Goal: Information Seeking & Learning: Learn about a topic

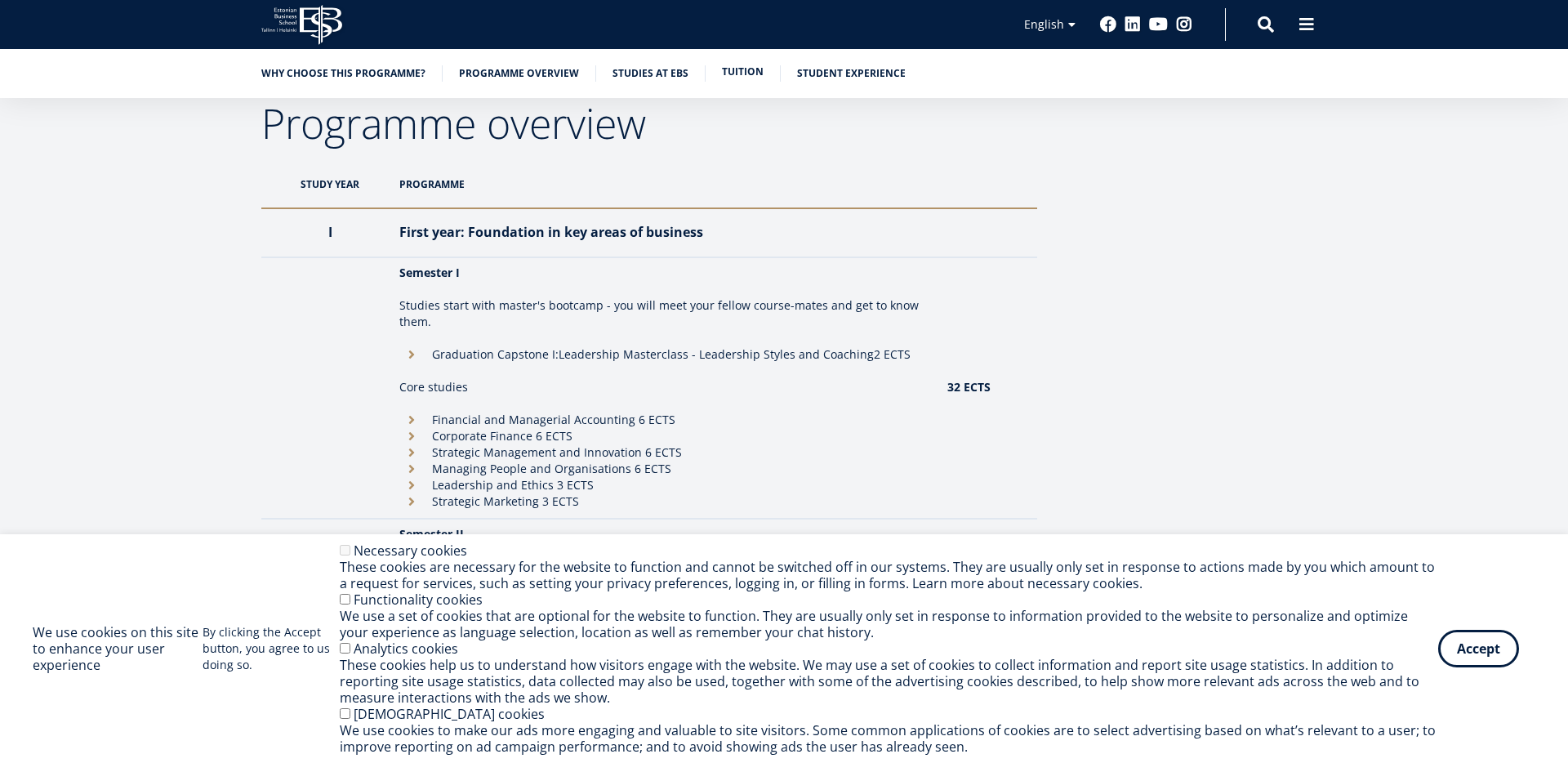
scroll to position [1407, 0]
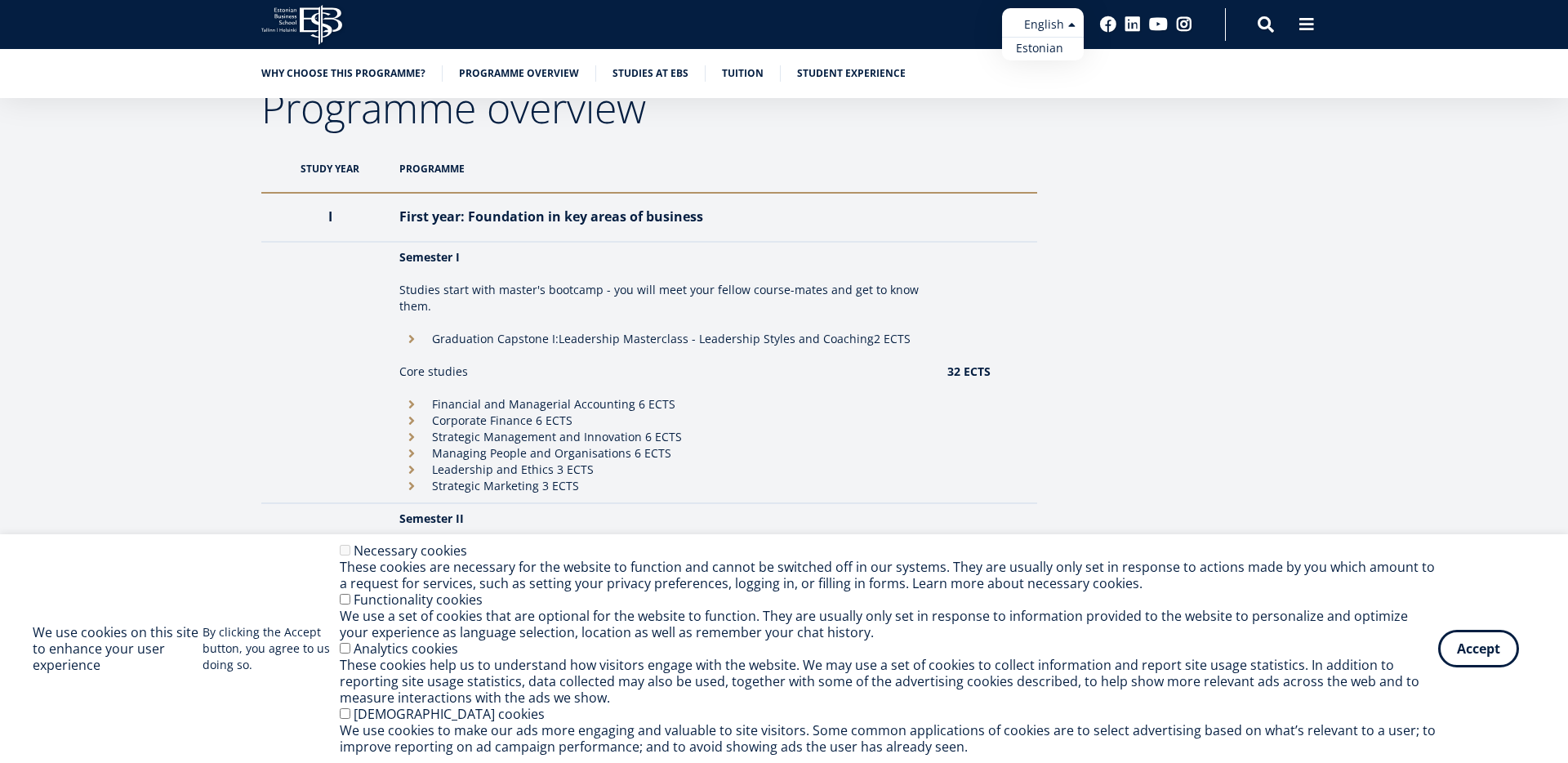
click at [1057, 50] on link "Estonian" at bounding box center [1043, 49] width 82 height 24
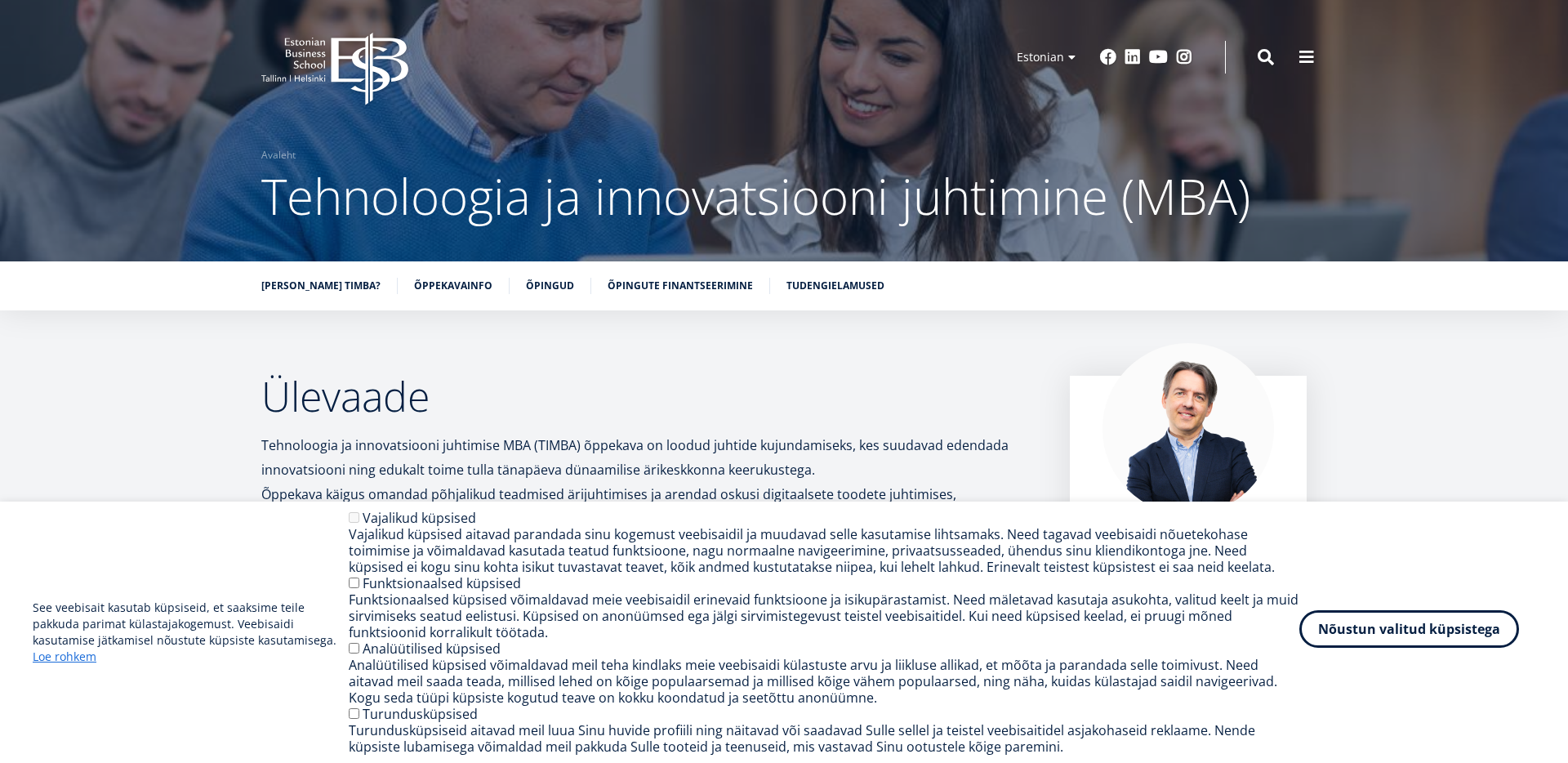
click at [1418, 626] on button "Nõustun valitud küpsistega" at bounding box center [1409, 629] width 220 height 38
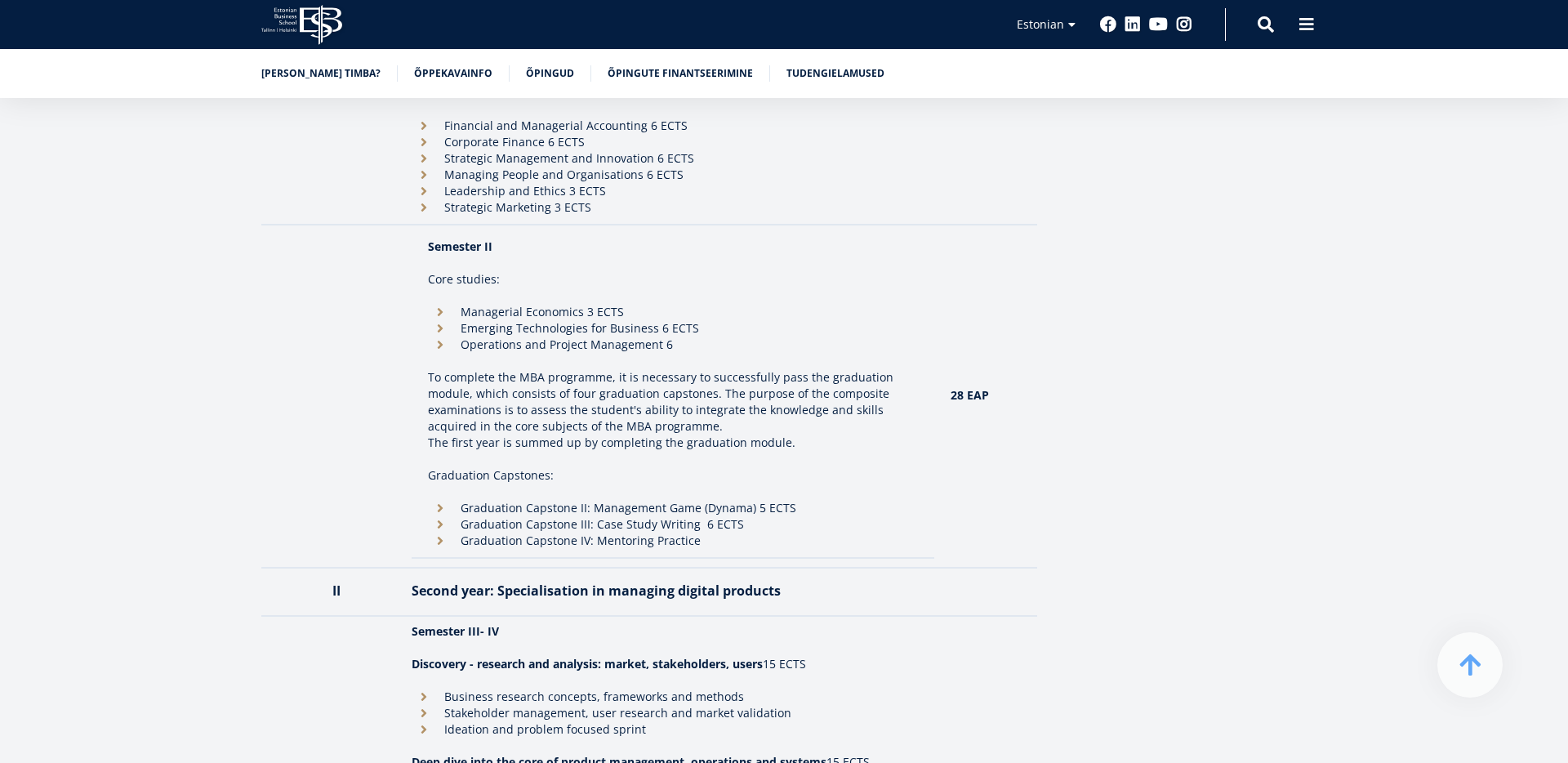
scroll to position [1520, 0]
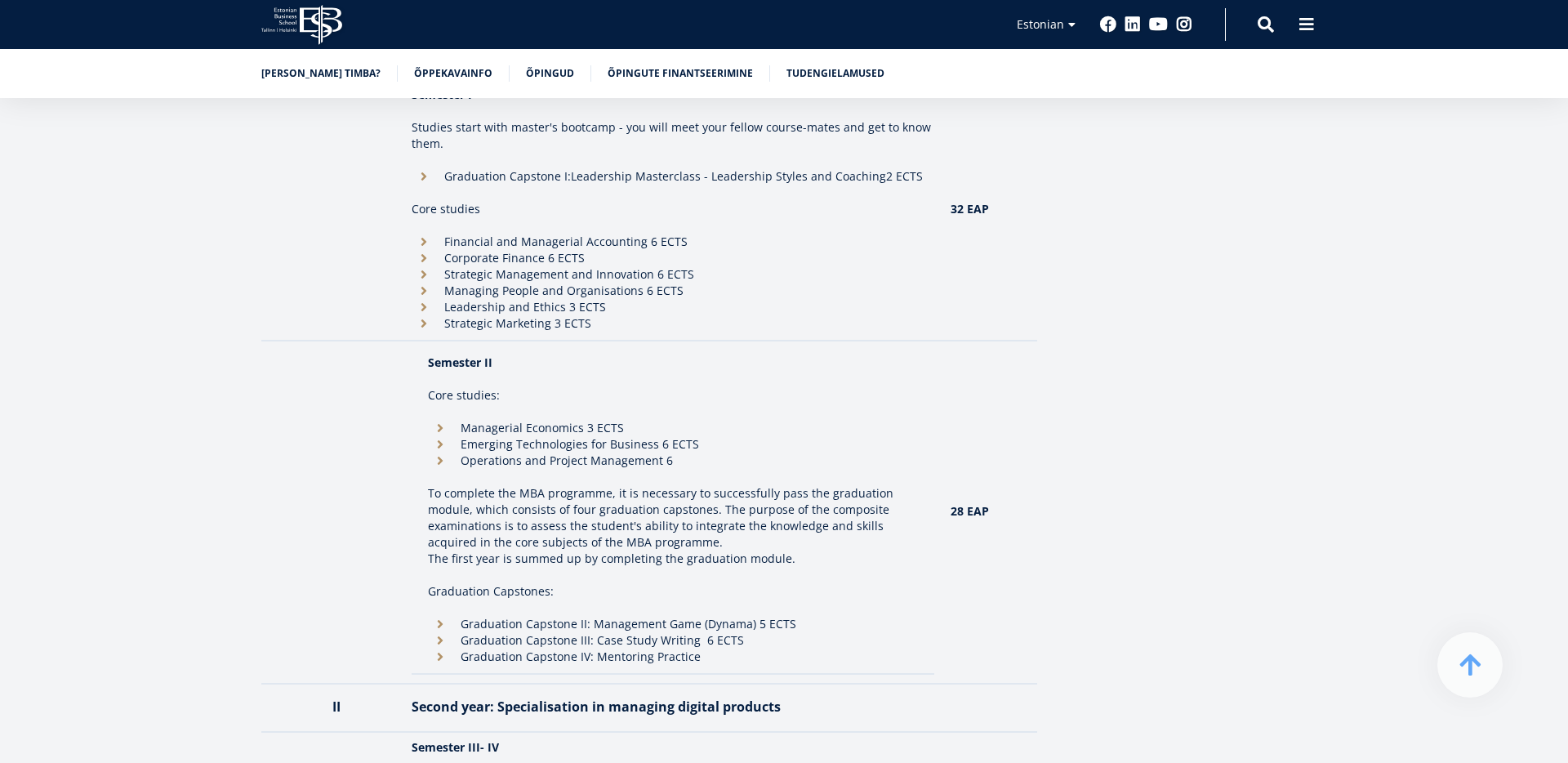
click at [897, 582] on td "Semester II Core studies: Managerial Economics 3 ECTS Emerging Technologies for…" at bounding box center [672, 511] width 523 height 326
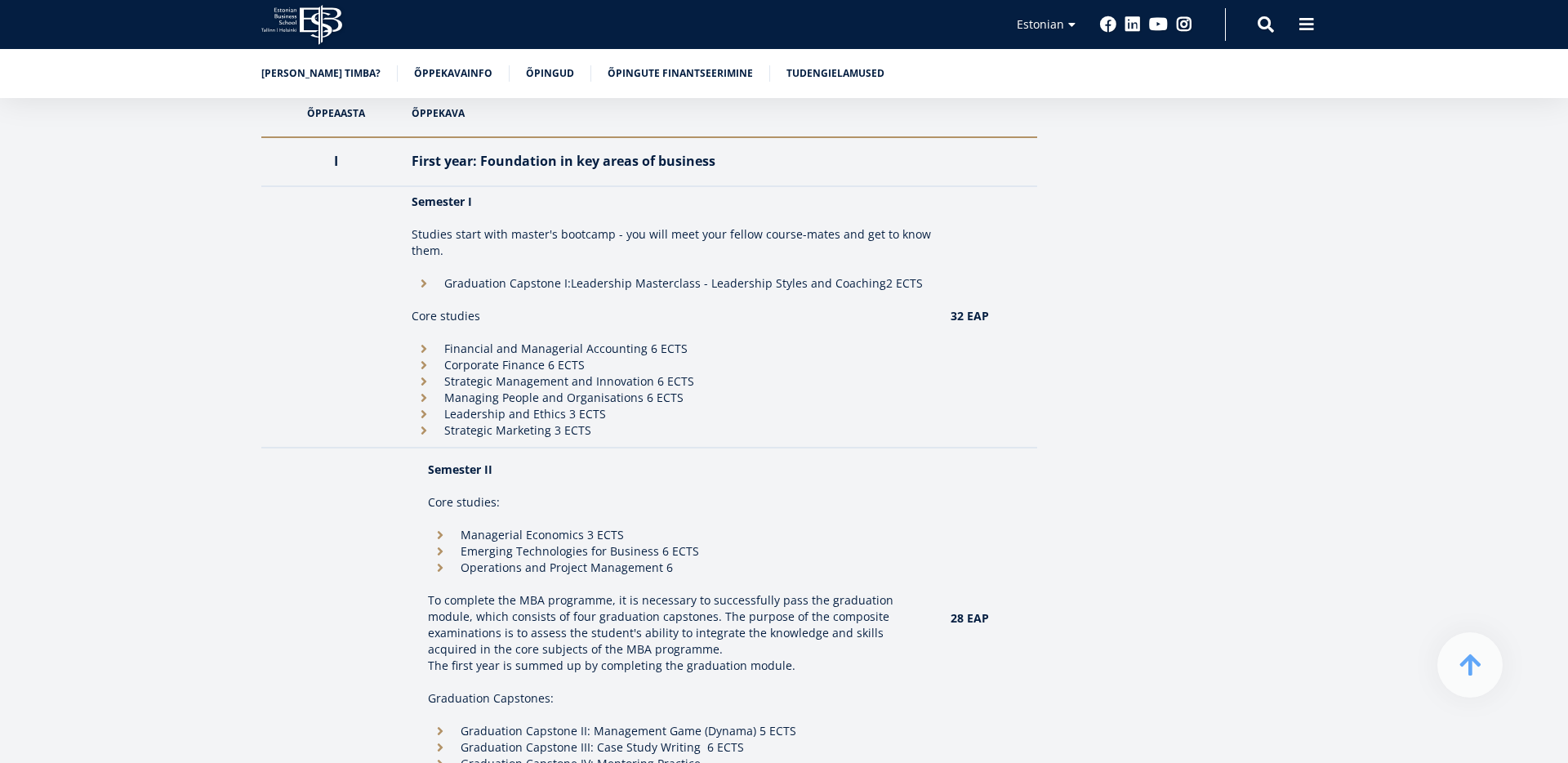
scroll to position [1410, 0]
click at [564, 425] on li "Strategic Marketing 3 ECTS" at bounding box center [672, 433] width 523 height 17
click at [428, 425] on li "Strategic Marketing 3 ECTS" at bounding box center [672, 433] width 523 height 17
click at [420, 425] on li "Strategic Marketing 3 ECTS" at bounding box center [672, 433] width 523 height 17
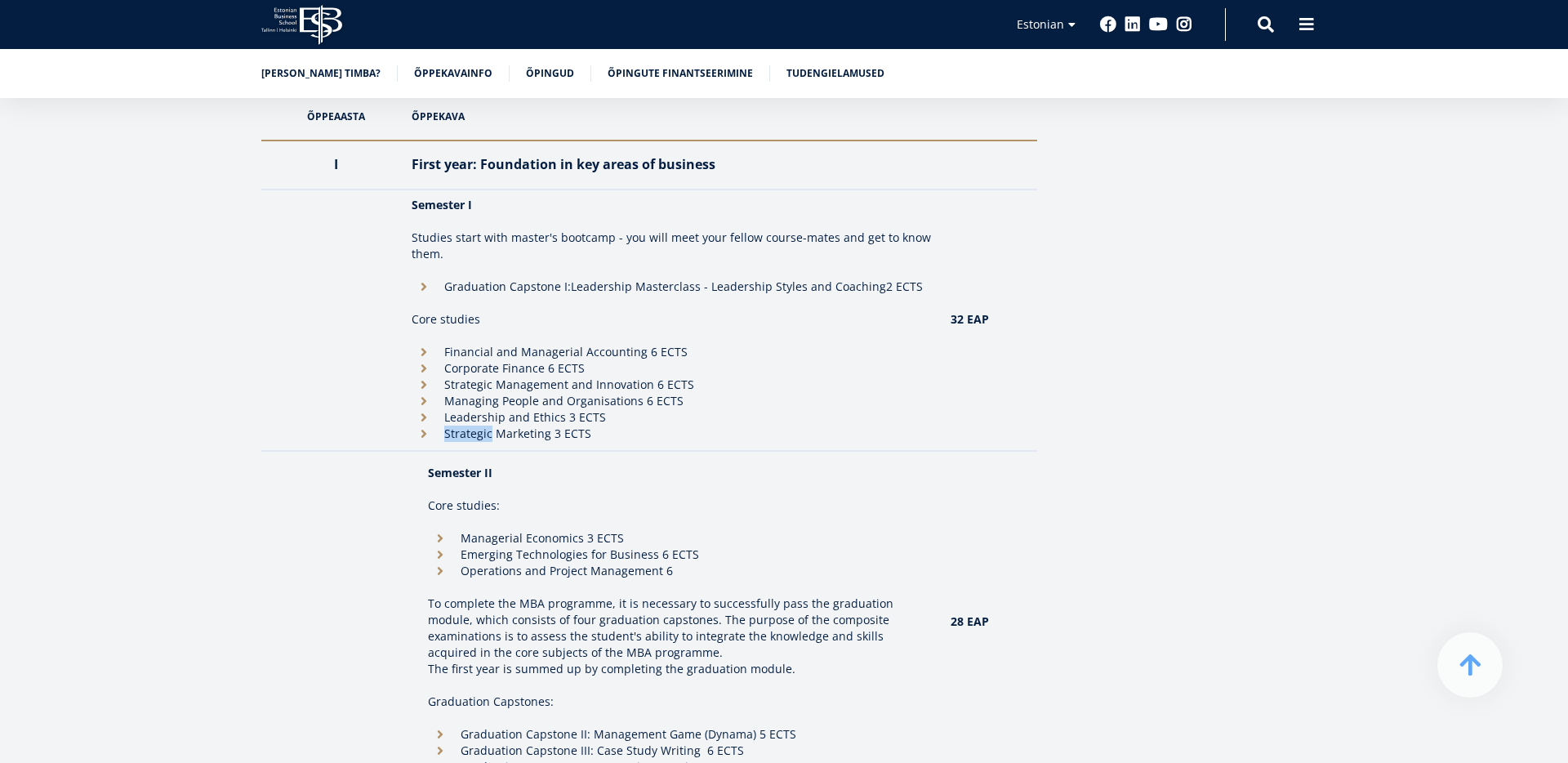
click at [420, 425] on li "Strategic Marketing 3 ECTS" at bounding box center [672, 433] width 523 height 17
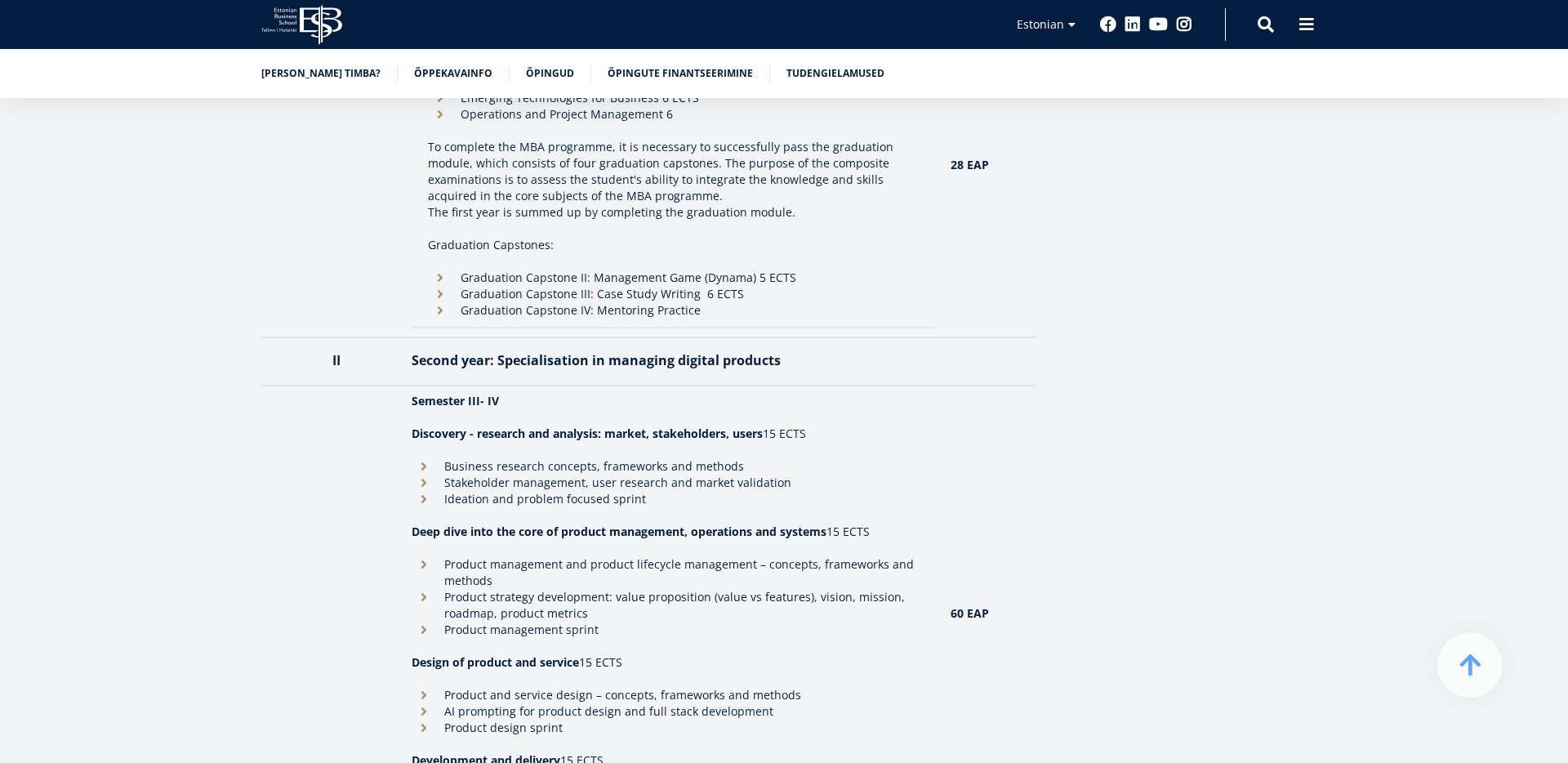
scroll to position [1870, 0]
